Goal: Ask a question: Seek information or help from site administrators or community

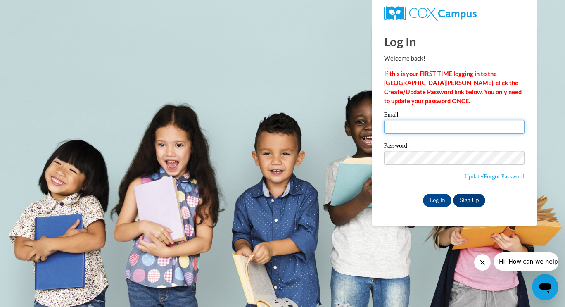
click at [386, 125] on input "Email" at bounding box center [454, 127] width 141 height 14
type input "nyimaw@ymcaatlanta.org"
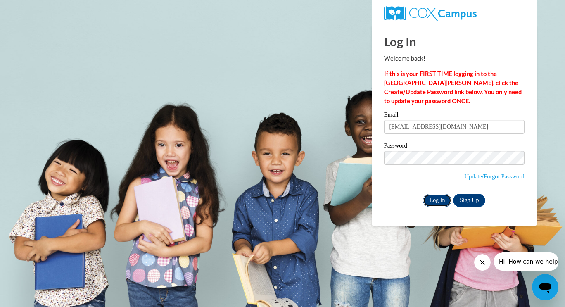
click at [432, 194] on input "Log In" at bounding box center [437, 200] width 29 height 13
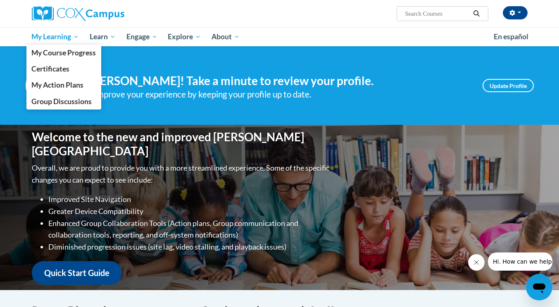
click at [51, 33] on span "My Learning" at bounding box center [55, 37] width 48 height 10
click at [54, 81] on span "My Action Plans" at bounding box center [57, 85] width 52 height 9
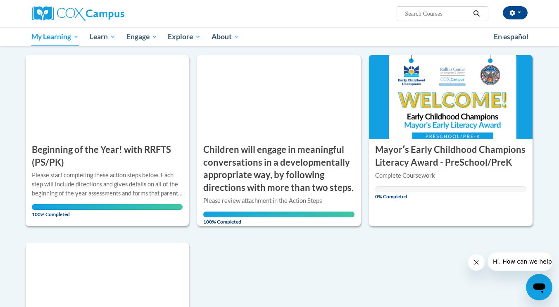
scroll to position [96, 0]
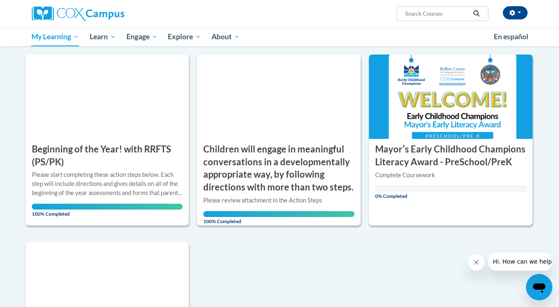
click at [445, 170] on div at bounding box center [450, 170] width 151 height 0
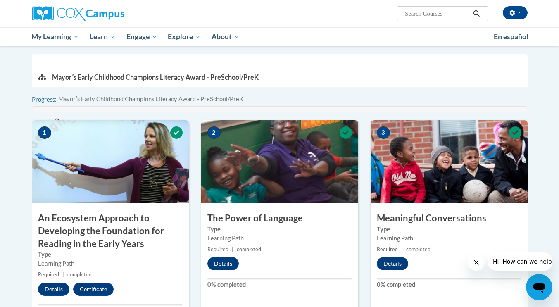
scroll to position [185, 0]
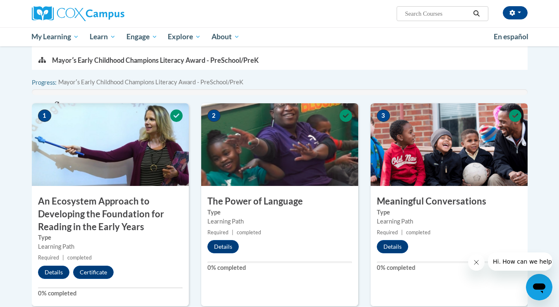
click at [310, 255] on div "2 The Power of Language Type Learning Path Required | completed Details 0% comp…" at bounding box center [279, 204] width 157 height 203
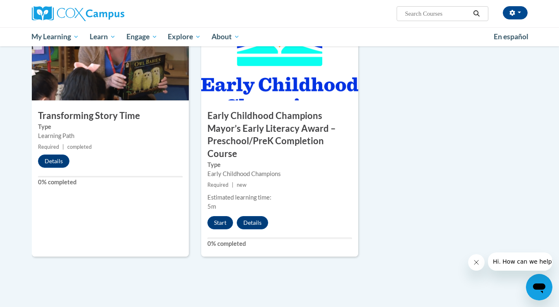
scroll to position [501, 0]
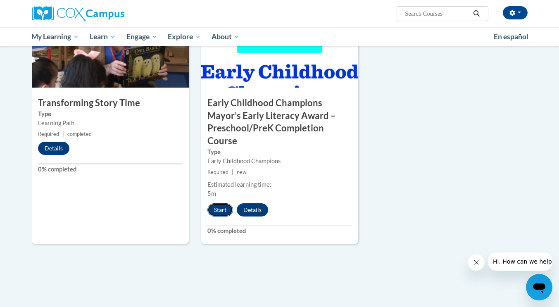
click at [216, 211] on button "Start" at bounding box center [220, 209] width 26 height 13
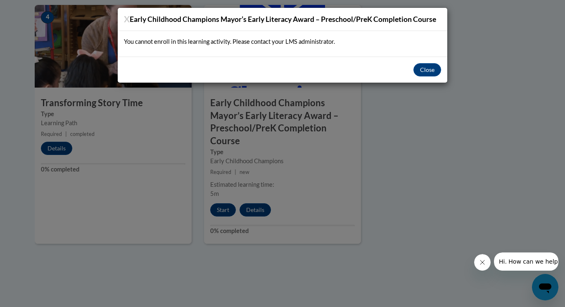
click at [261, 209] on div "X Early Childhood Champions Mayor’s Early Literacy Award – Preschool/PreK Compl…" at bounding box center [282, 153] width 565 height 307
click at [434, 72] on button "Close" at bounding box center [428, 69] width 28 height 13
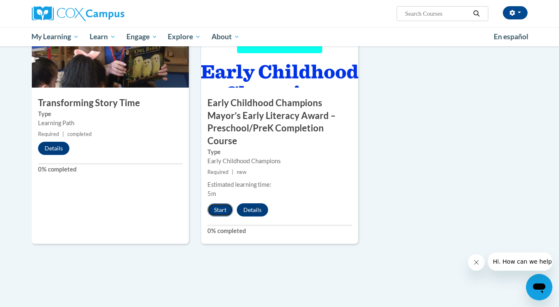
click at [222, 216] on button "Start" at bounding box center [220, 209] width 26 height 13
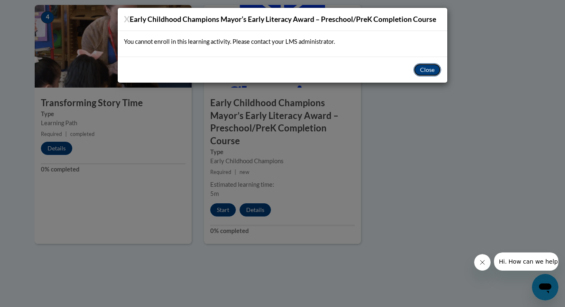
click at [427, 64] on button "Close" at bounding box center [428, 69] width 28 height 13
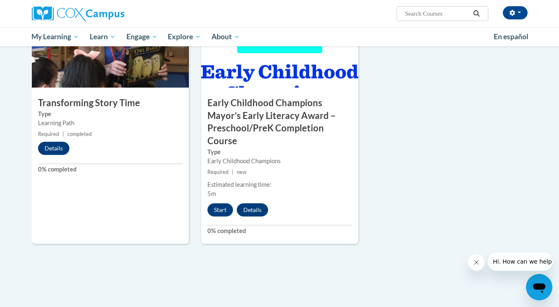
click at [525, 268] on button "Hi. How can we help?" at bounding box center [524, 262] width 72 height 18
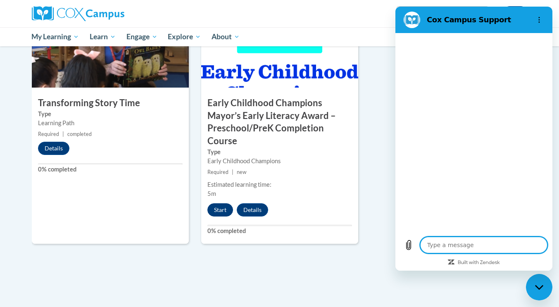
type textarea "x"
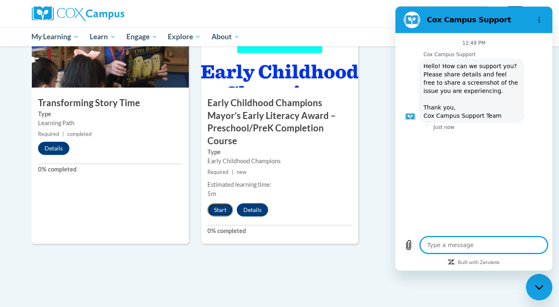
click at [224, 211] on button "Start" at bounding box center [220, 209] width 26 height 13
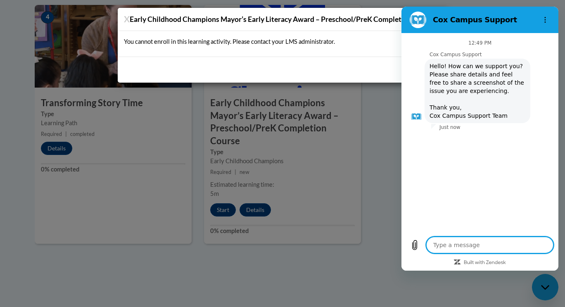
click at [468, 248] on textarea at bounding box center [490, 245] width 127 height 17
type textarea "w"
type textarea "x"
type textarea "wh"
type textarea "x"
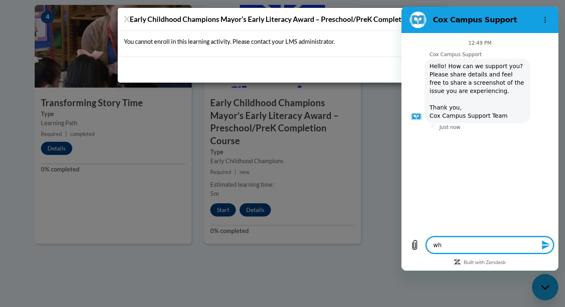
type textarea "who"
type textarea "x"
type textarea "who"
type textarea "x"
type textarea "who i"
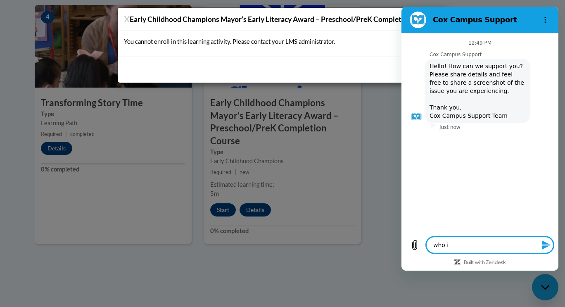
type textarea "x"
type textarea "who is"
type textarea "x"
type textarea "who is"
type textarea "x"
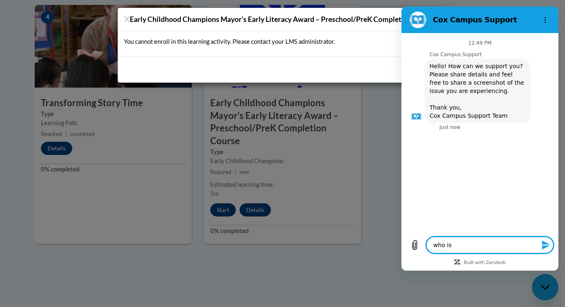
type textarea "who is m"
type textarea "x"
type textarea "who is my"
type textarea "x"
type textarea "who is my"
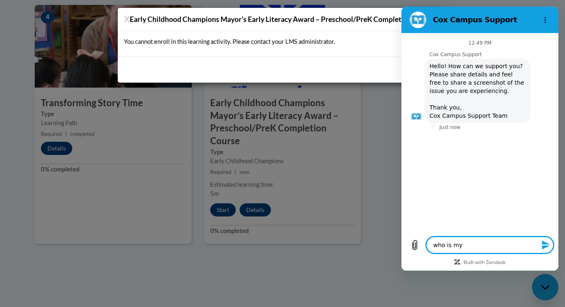
type textarea "x"
type textarea "who is my L"
type textarea "x"
type textarea "who is my LM"
type textarea "x"
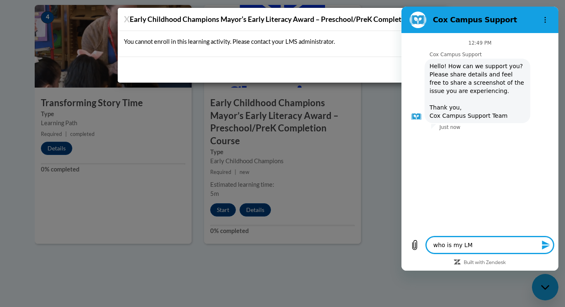
type textarea "who is my LMS"
type textarea "x"
type textarea "who is my LMS"
type textarea "x"
type textarea "who is my LMS a"
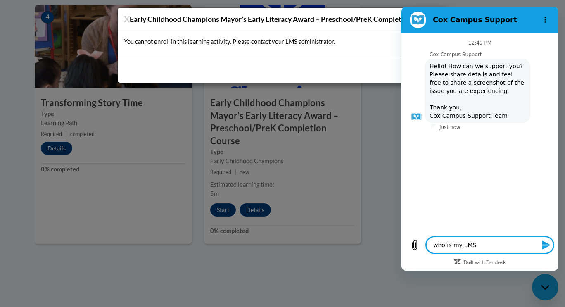
type textarea "x"
type textarea "who is my LMS am"
type textarea "x"
type textarea "who is my LMS a"
type textarea "x"
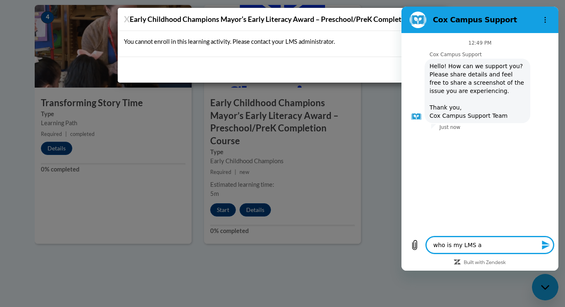
type textarea "who is my LMS ad"
type textarea "x"
type textarea "who is my LMS adm"
type textarea "x"
type textarea "who is my LMS admi"
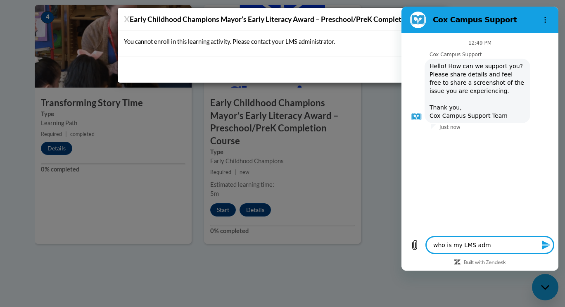
type textarea "x"
type textarea "who is my LMS admin"
type textarea "x"
type textarea "who is my LMS admini"
type textarea "x"
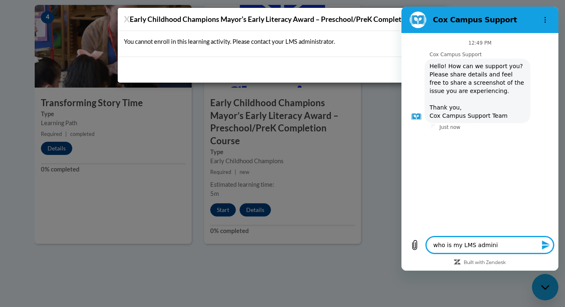
type textarea "who is my LMS adminis"
type textarea "x"
type textarea "who is my LMS administ"
type textarea "x"
type textarea "who is my LMS administr"
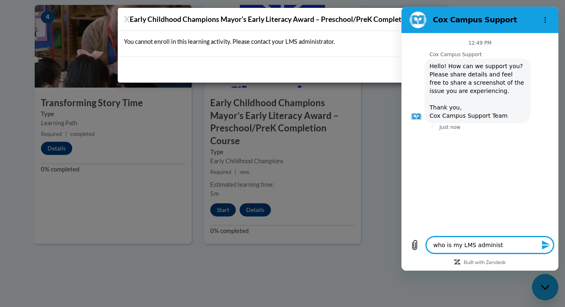
type textarea "x"
type textarea "who is my LMS administra"
type textarea "x"
type textarea "who is my LMS administrat"
type textarea "x"
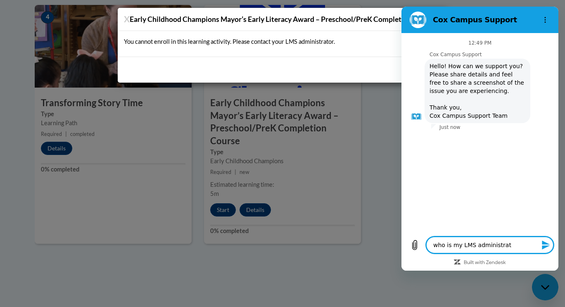
type textarea "who is my LMS administrato"
type textarea "x"
type textarea "who is my LMS administrator"
type textarea "x"
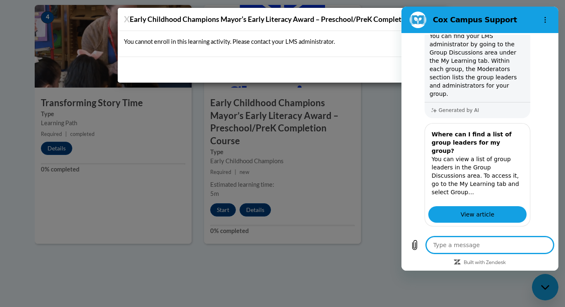
scroll to position [148, 0]
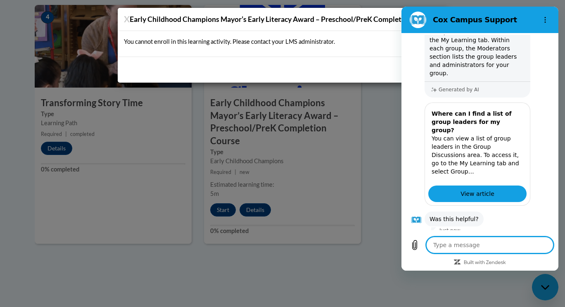
click at [532, 237] on button "No" at bounding box center [539, 245] width 22 height 16
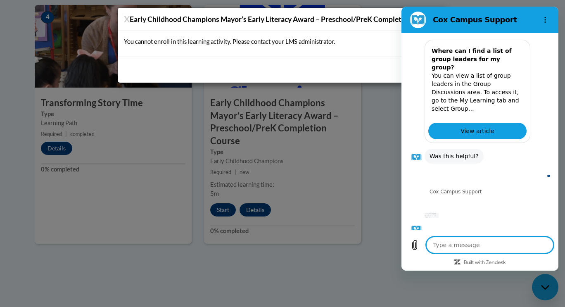
scroll to position [211, 0]
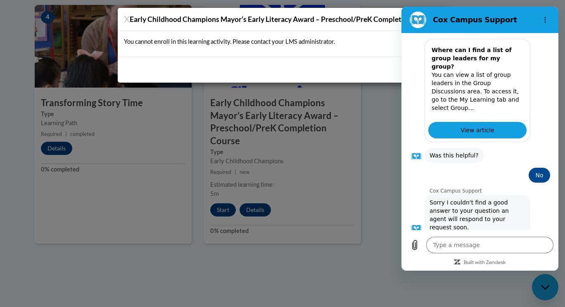
click at [520, 246] on button "Talk to a human" at bounding box center [523, 258] width 55 height 24
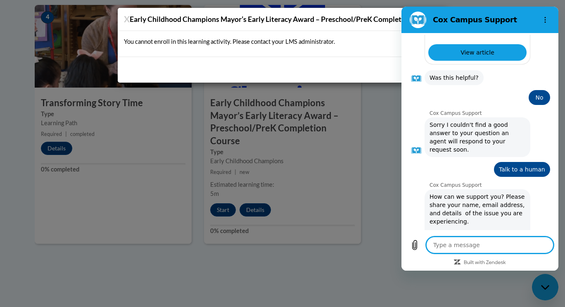
type textarea "x"
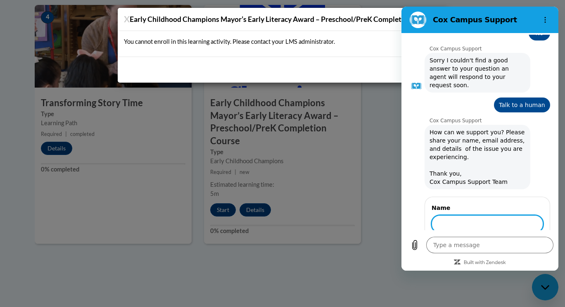
scroll to position [353, 0]
click at [450, 215] on input "Name" at bounding box center [488, 223] width 112 height 17
type input "nyima Williams"
click at [516, 239] on button "Next" at bounding box center [530, 247] width 28 height 17
type textarea "x"
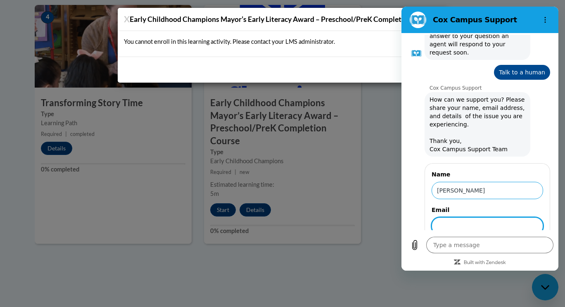
scroll to position [388, 0]
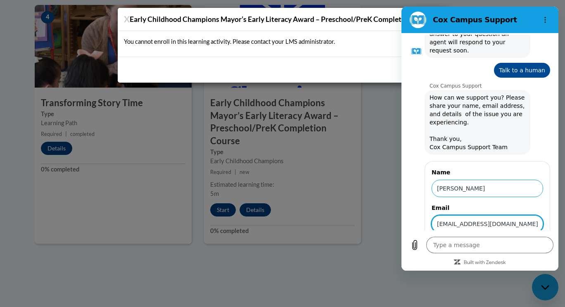
type input "nyimaw@ymcaatlanta.org"
click at [515, 239] on button "Send" at bounding box center [529, 247] width 29 height 17
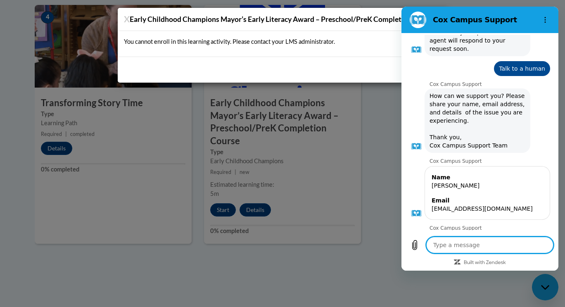
scroll to position [391, 0]
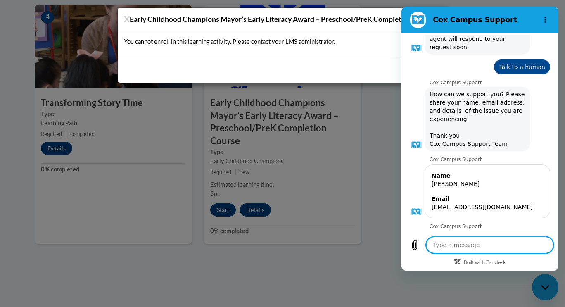
click at [455, 246] on textarea at bounding box center [490, 245] width 127 height 17
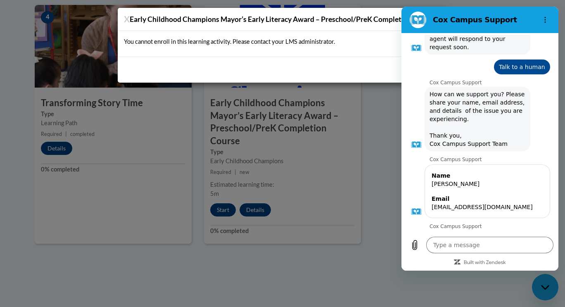
click at [244, 117] on div "X Early Childhood Champions Mayor’s Early Literacy Award – Preschool/PreK Compl…" at bounding box center [282, 153] width 565 height 307
type textarea "x"
